Goal: Navigation & Orientation: Find specific page/section

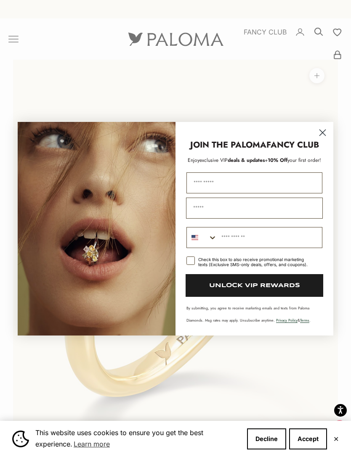
click at [324, 136] on circle "Close dialog" at bounding box center [323, 132] width 14 height 14
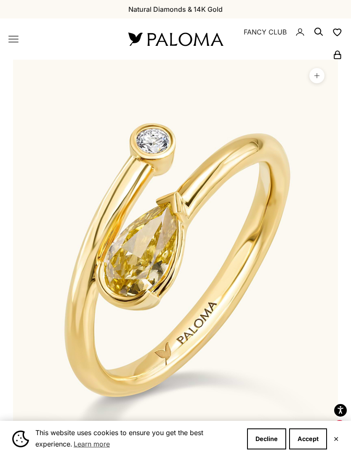
click at [29, 43] on nav "Open navigation menu Open search NEW ARRIVALS By Category Categories Rings Earr…" at bounding box center [58, 39] width 100 height 10
click at [13, 37] on icon "Primary navigation" at bounding box center [13, 39] width 10 height 10
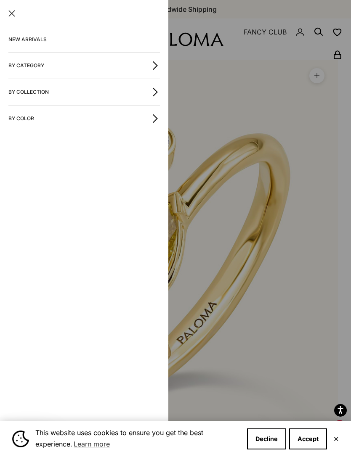
click at [153, 59] on button "By Category" at bounding box center [84, 66] width 152 height 26
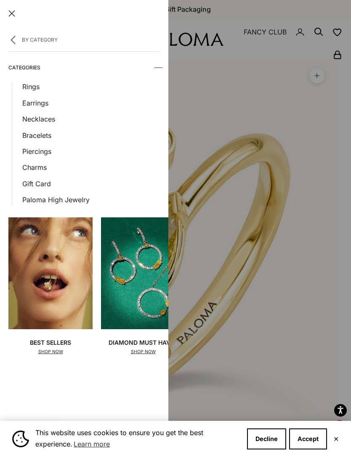
click at [48, 117] on link "Necklaces" at bounding box center [91, 119] width 138 height 11
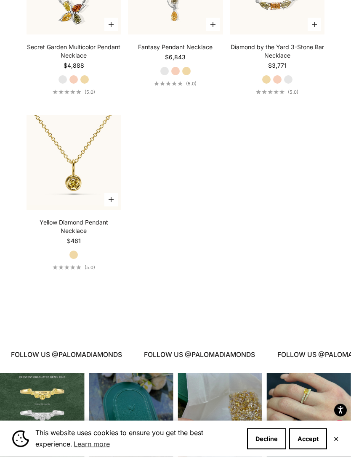
scroll to position [1276, 0]
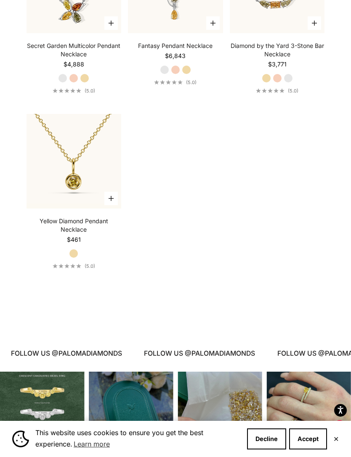
click at [85, 170] on img at bounding box center [73, 161] width 104 height 104
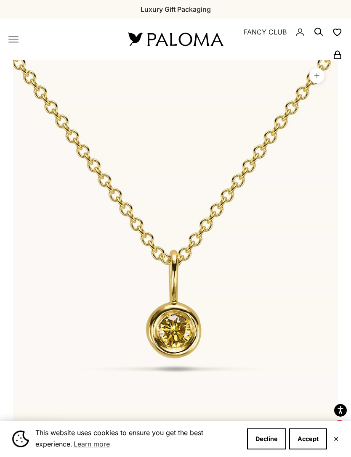
click at [24, 37] on nav "Open navigation menu Open search NEW ARRIVALS By Category Categories Rings Earr…" at bounding box center [58, 39] width 100 height 10
click at [16, 41] on icon "Primary navigation" at bounding box center [13, 39] width 10 height 10
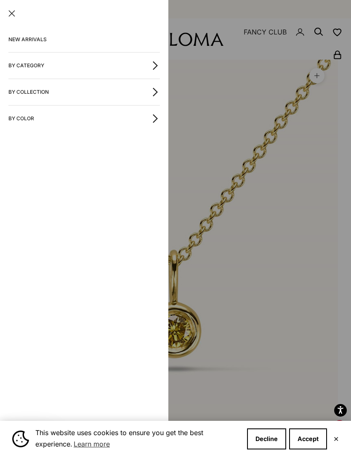
click at [155, 57] on button "By Category" at bounding box center [84, 66] width 152 height 26
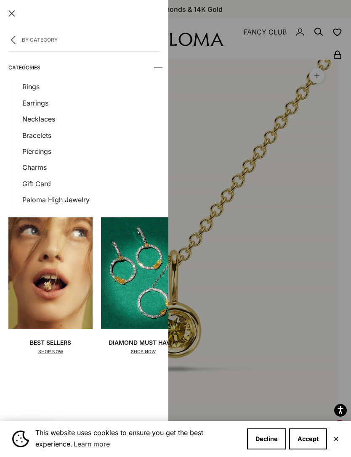
click at [36, 85] on link "Rings" at bounding box center [91, 86] width 138 height 11
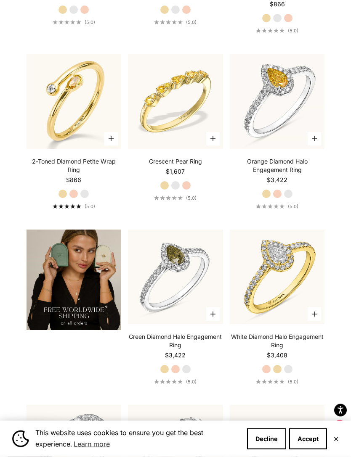
scroll to position [1636, 0]
